Goal: Transaction & Acquisition: Subscribe to service/newsletter

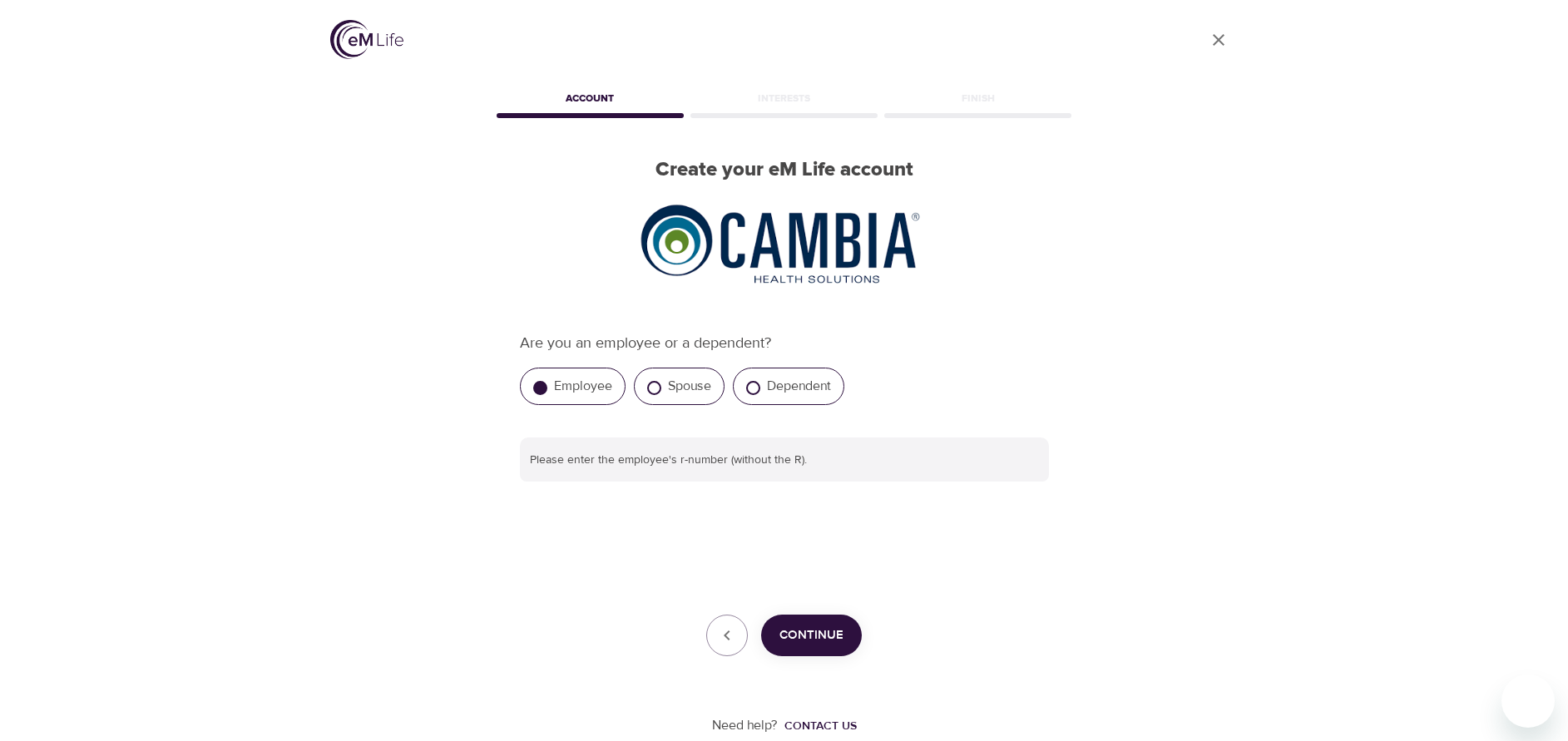
click at [357, 39] on img at bounding box center [367, 39] width 73 height 39
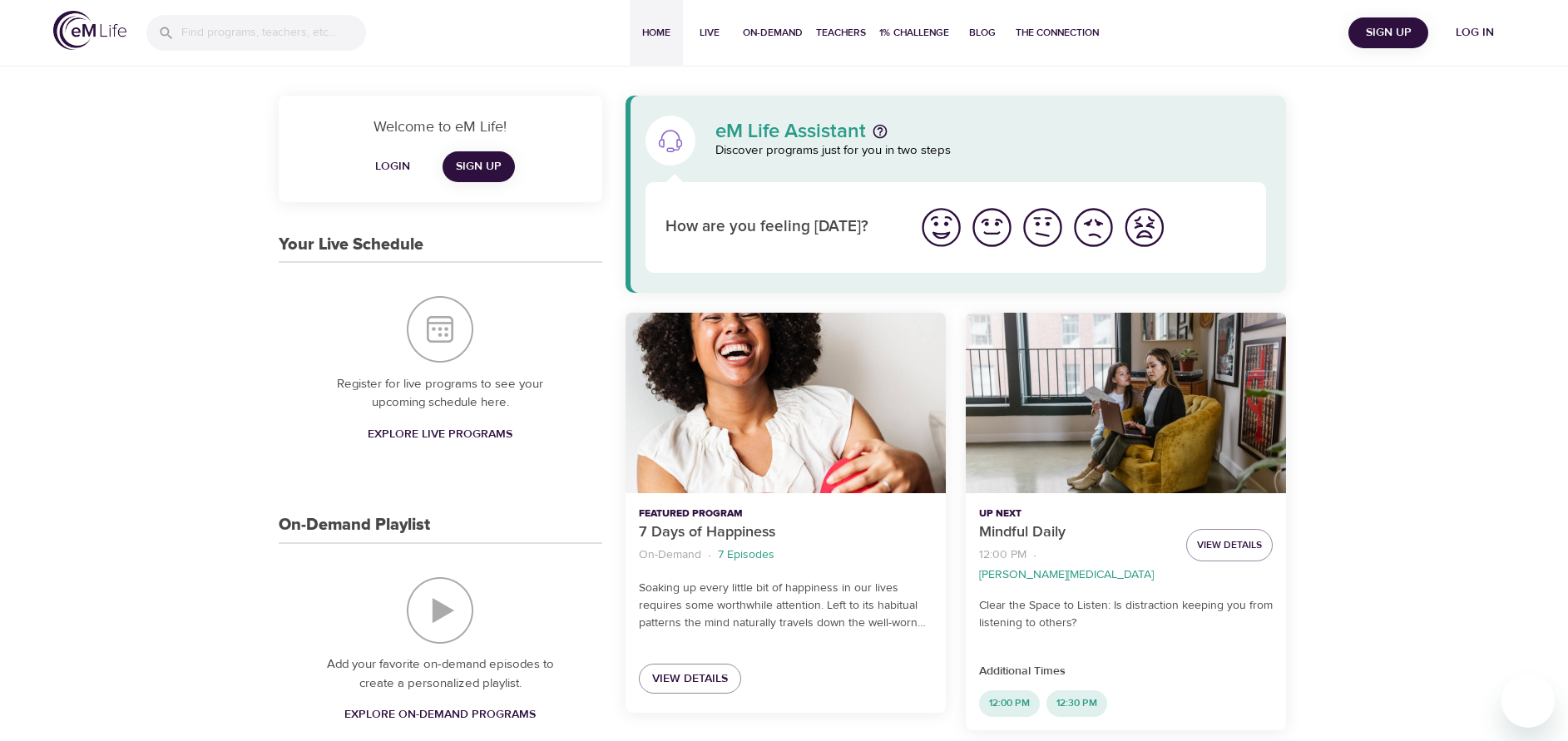
click at [1474, 33] on span "Log in" at bounding box center [1474, 33] width 67 height 21
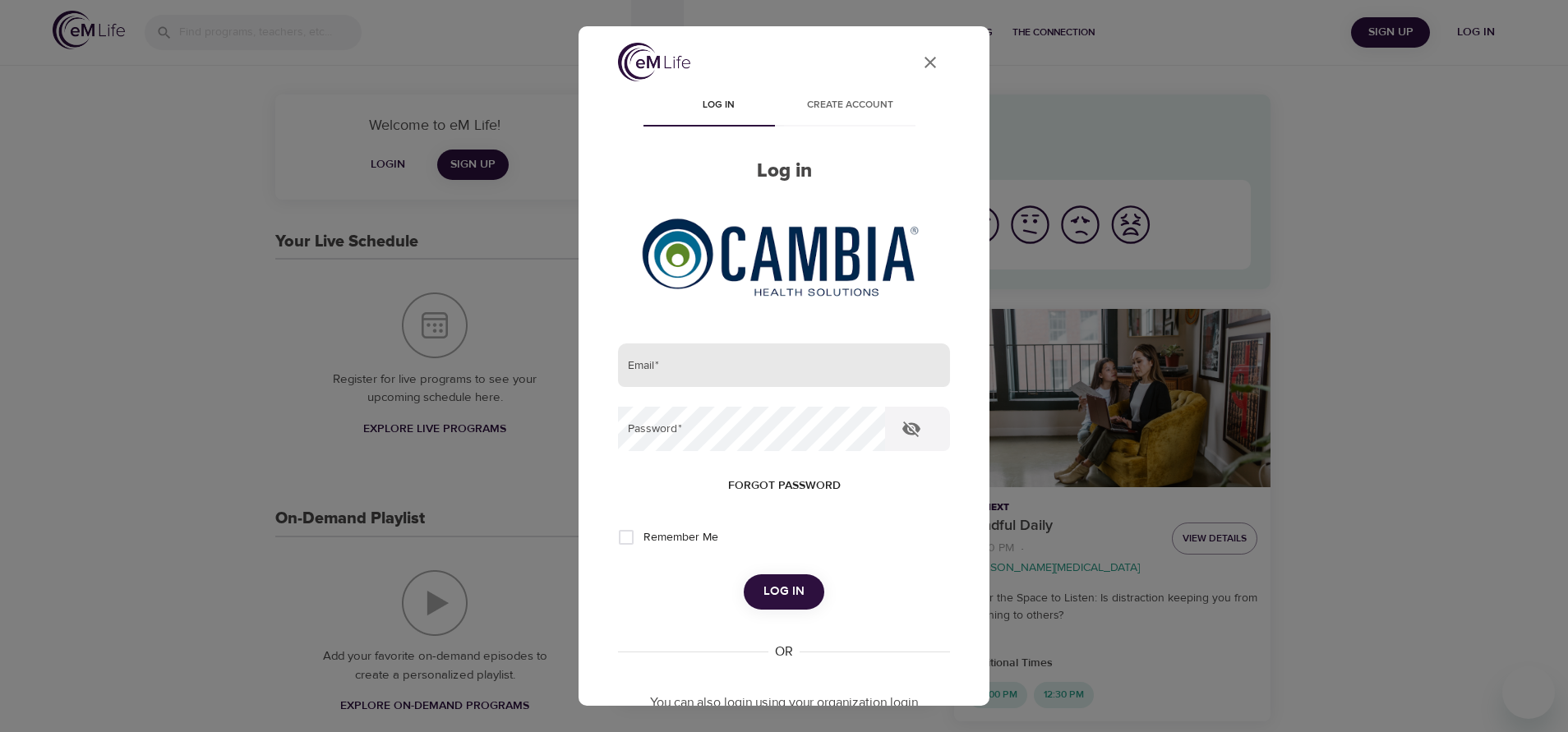
type input "kviolet@comcast.net"
click at [681, 362] on input "kviolet@comcast.net" at bounding box center [784, 365] width 332 height 45
click at [593, 507] on div "User Profile Log in Create account Log in Email   * kviolet@comcast.net Passwor…" at bounding box center [784, 366] width 411 height 679
click at [788, 581] on span "Log in" at bounding box center [784, 591] width 41 height 21
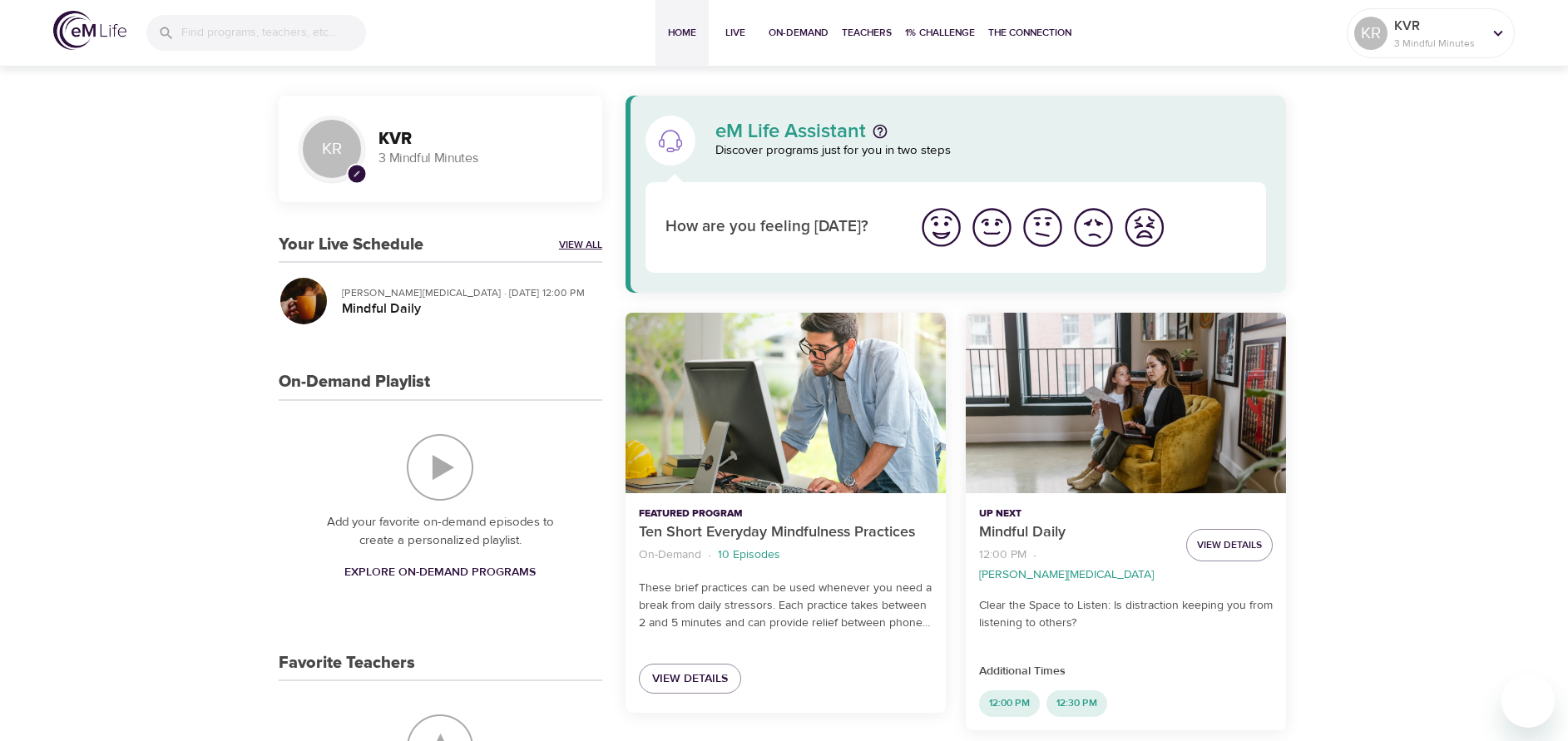
click at [591, 243] on link "View All" at bounding box center [580, 244] width 43 height 14
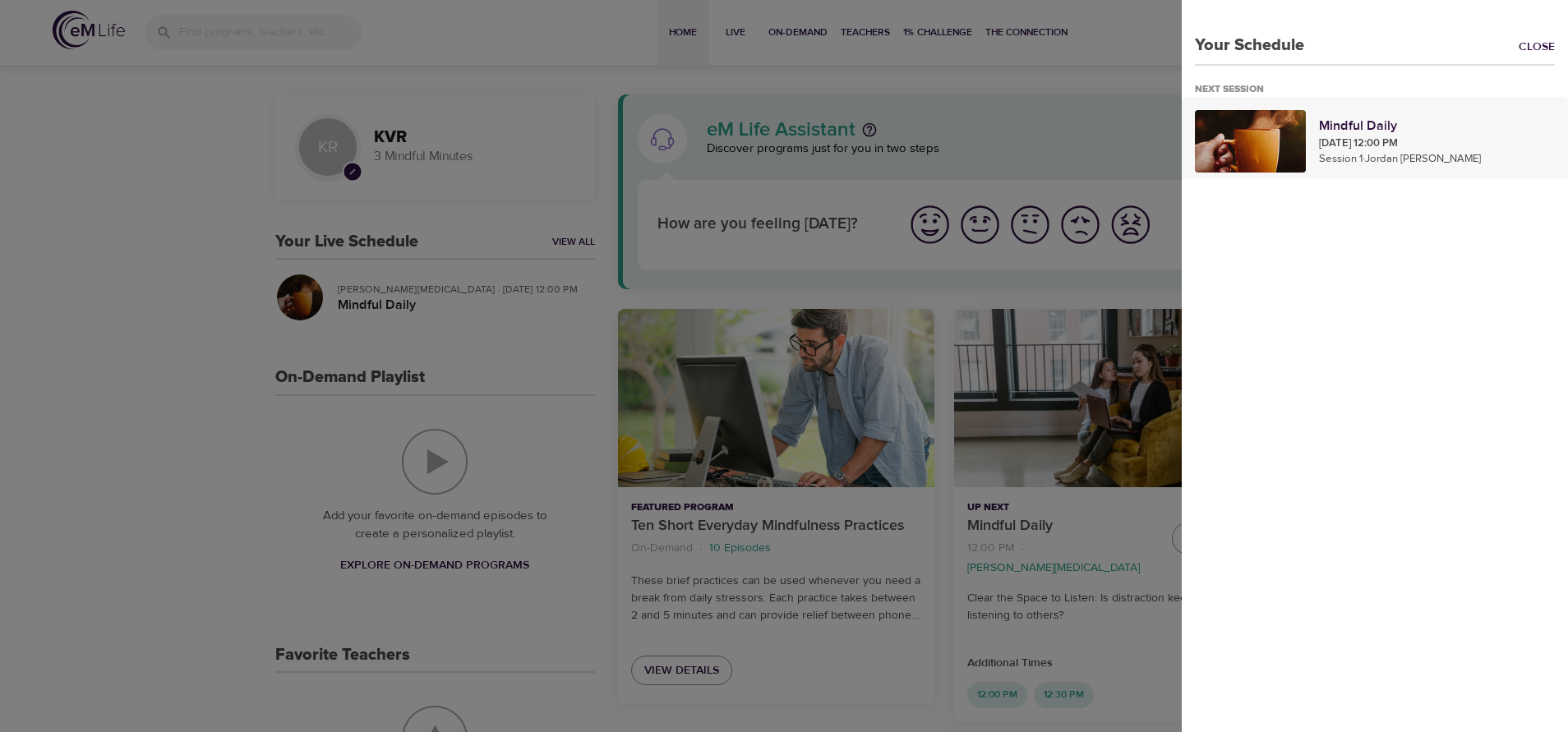
click at [1370, 131] on p "Mindful Daily" at bounding box center [1437, 125] width 236 height 20
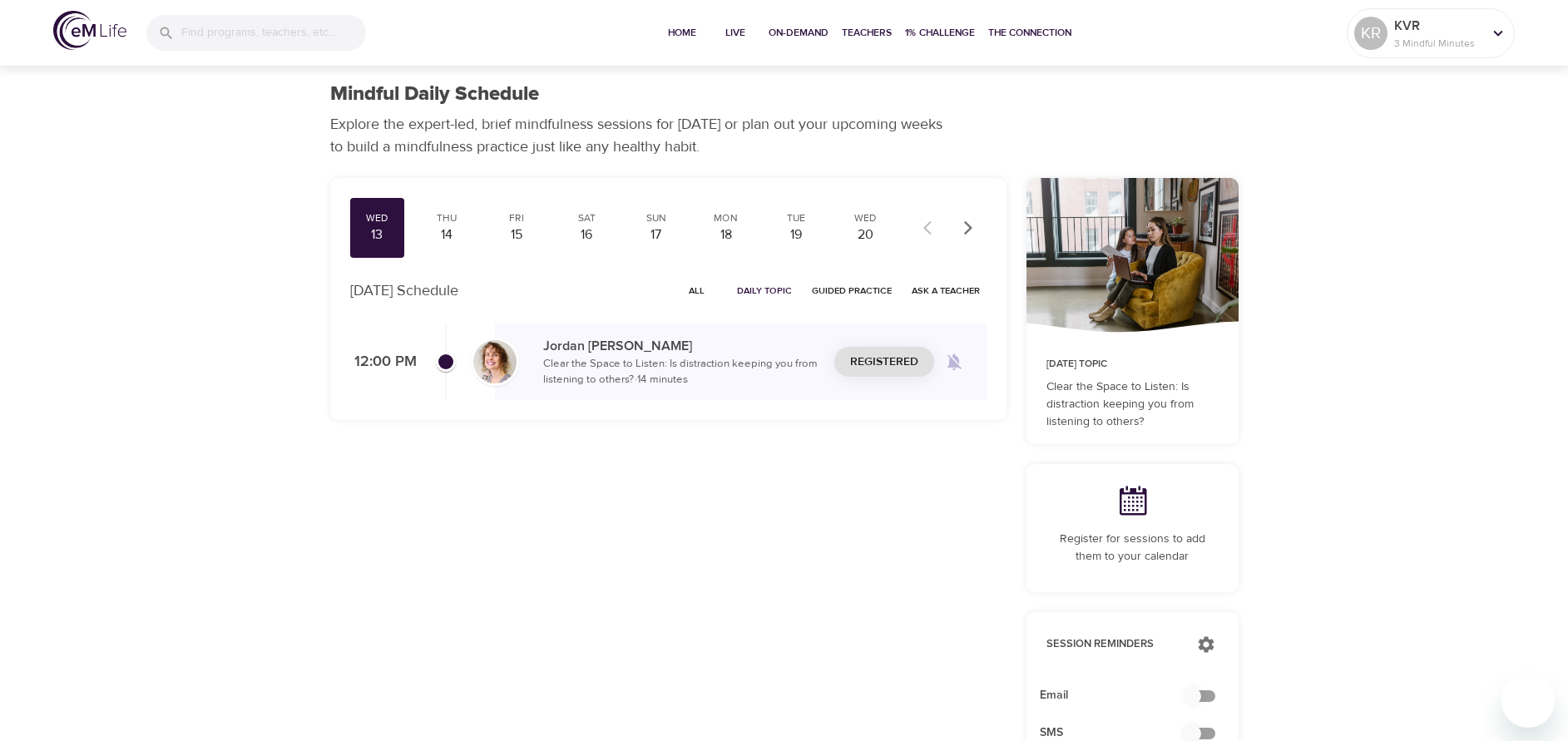
click at [609, 367] on p "Clear the Space to Listen: Is distraction keeping you from listening to others?…" at bounding box center [682, 371] width 278 height 33
click at [856, 298] on span "Guided Practice" at bounding box center [852, 290] width 80 height 16
click at [695, 290] on span "All" at bounding box center [697, 290] width 40 height 16
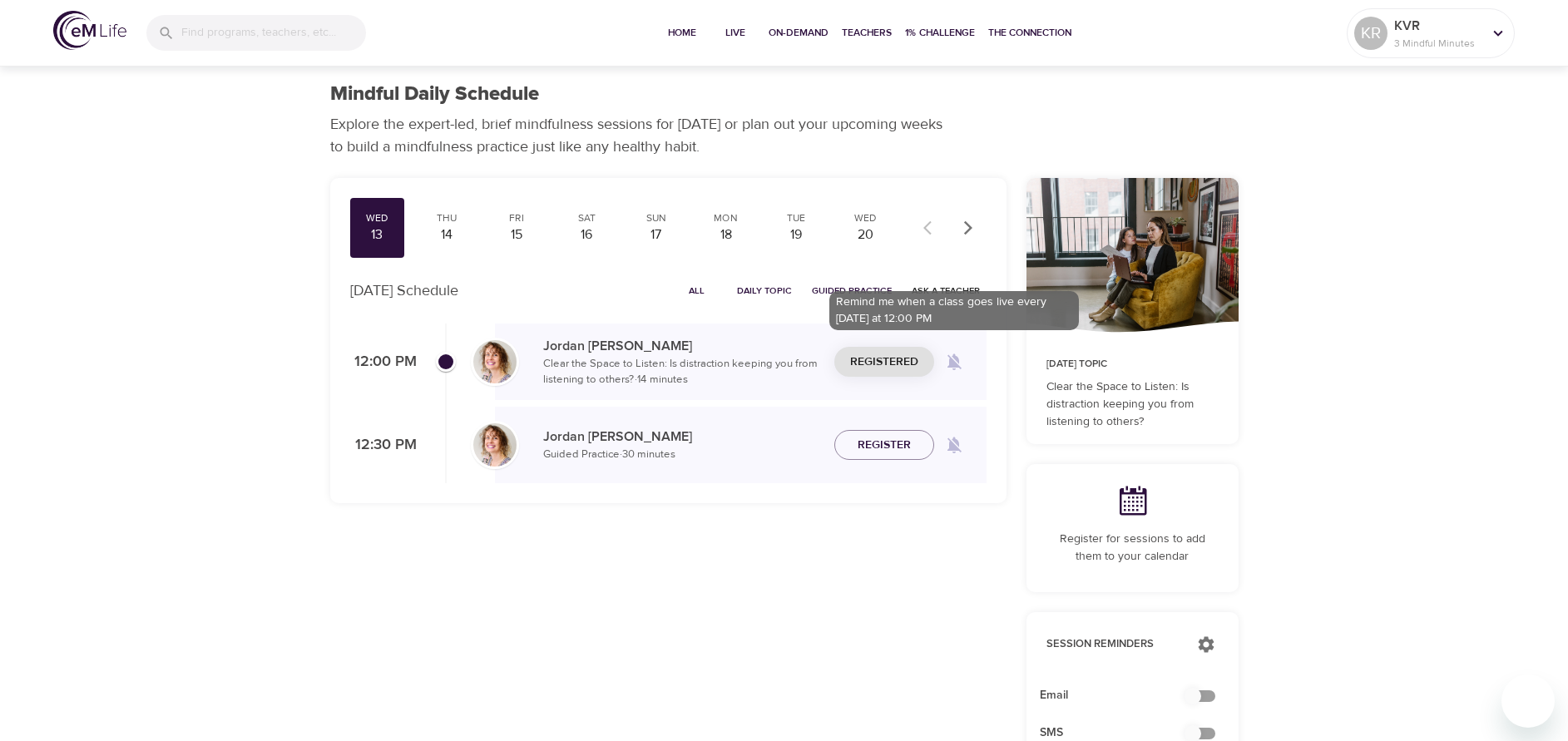
click at [952, 352] on icon at bounding box center [954, 361] width 20 height 20
checkbox input "true"
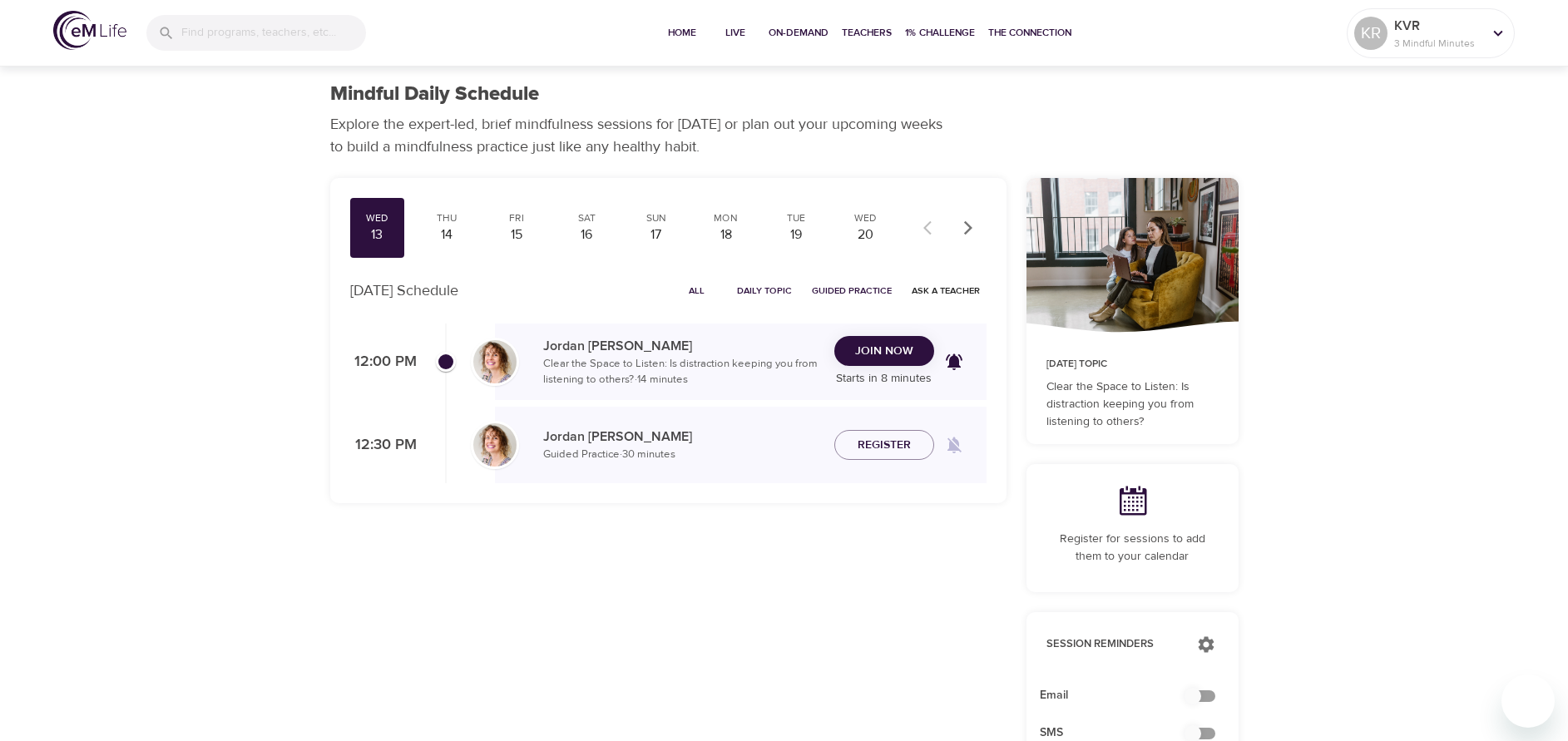
click at [887, 347] on span "Join Now" at bounding box center [884, 350] width 58 height 21
